Goal: Task Accomplishment & Management: Use online tool/utility

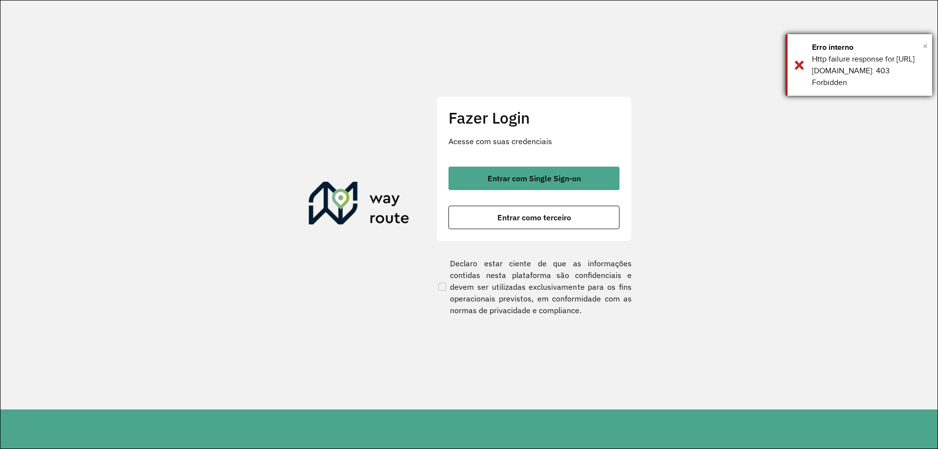
click at [925, 43] on span "×" at bounding box center [925, 46] width 5 height 15
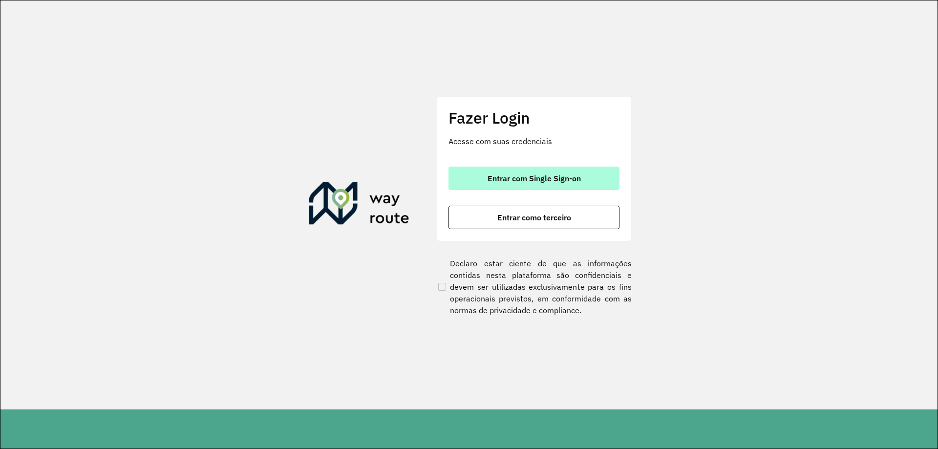
click at [549, 175] on span "Entrar com Single Sign-on" at bounding box center [534, 178] width 93 height 8
